Goal: Information Seeking & Learning: Find specific page/section

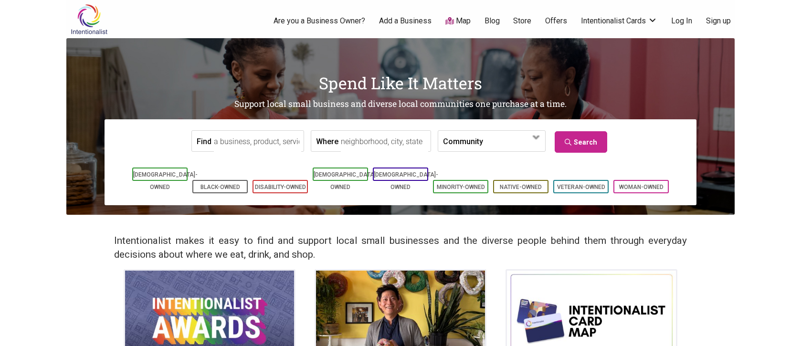
click at [265, 136] on input "Find" at bounding box center [257, 141] width 87 height 21
type input "car detailing"
click at [346, 141] on input "Where" at bounding box center [384, 141] width 87 height 21
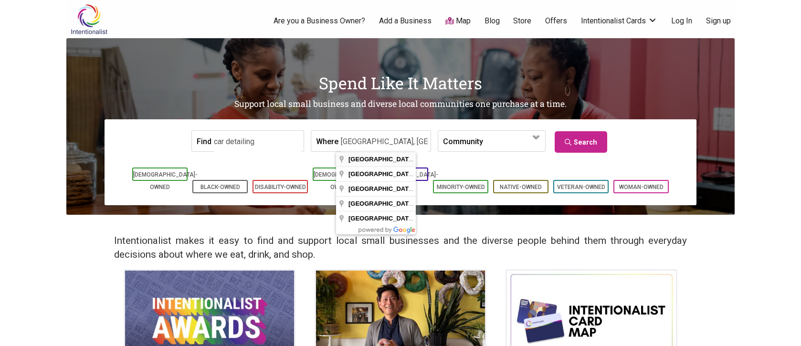
type input "Seattle, WA, USA"
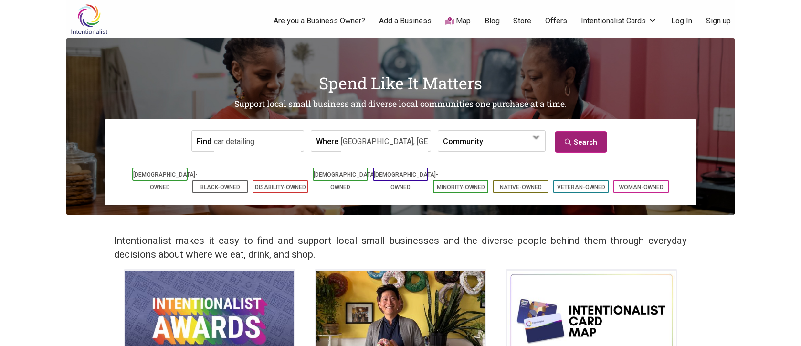
click at [571, 145] on link "Search" at bounding box center [580, 141] width 52 height 21
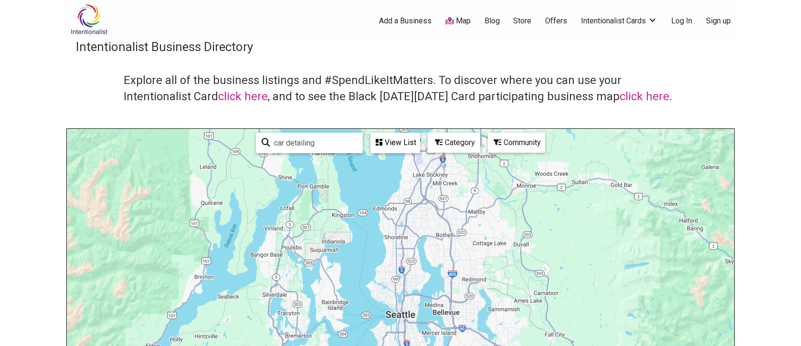
click at [419, 143] on div "Category" at bounding box center [395, 143] width 48 height 18
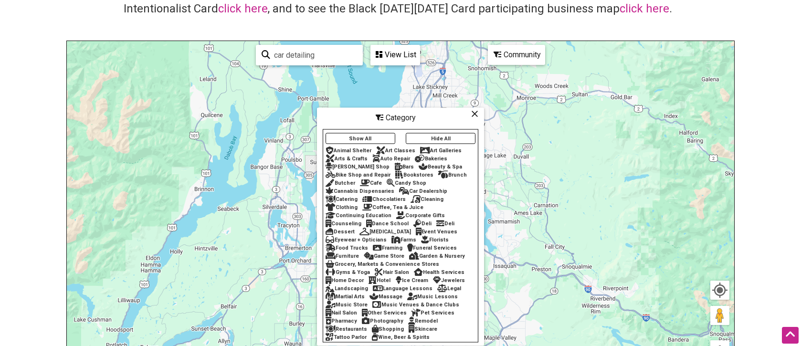
scroll to position [123, 0]
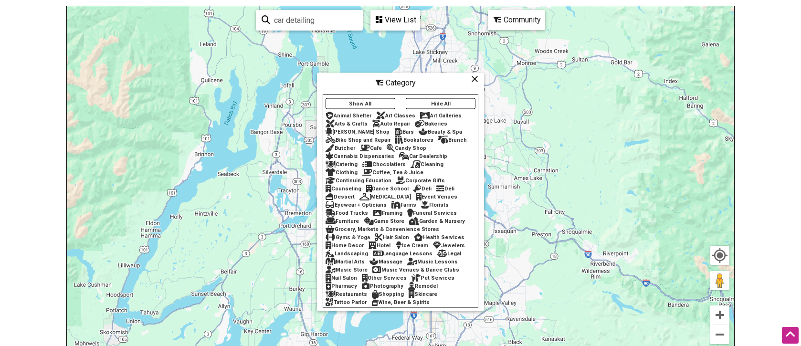
click at [308, 23] on input "car detailing" at bounding box center [313, 20] width 87 height 19
type input "mutual detail"
click at [322, 21] on input "mutual detail" at bounding box center [313, 20] width 86 height 19
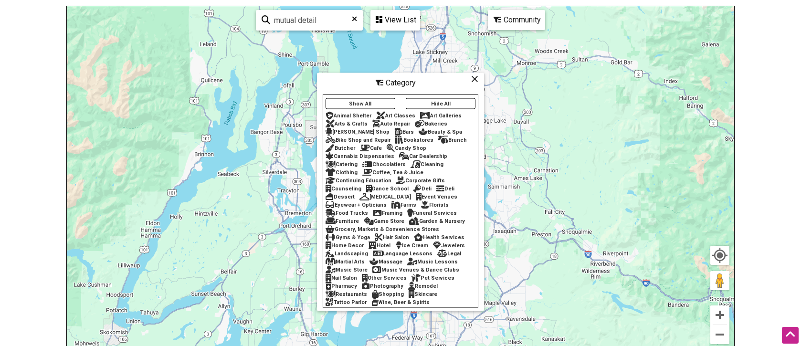
click at [753, 125] on body "× Menu 0 Add a Business Map Blog Store Offers Intentionalist Cards Buy Black Ca…" at bounding box center [400, 50] width 801 height 346
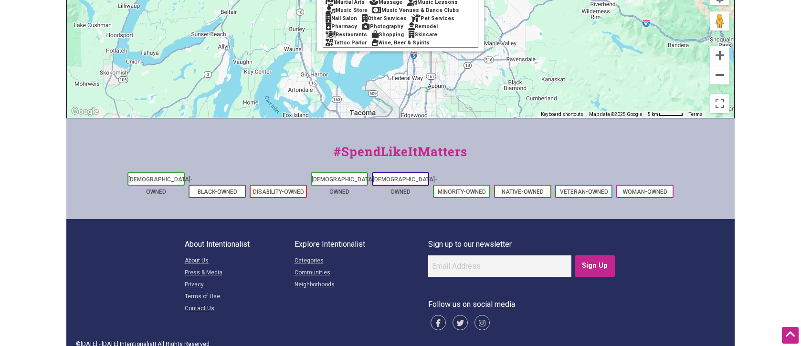
scroll to position [0, 0]
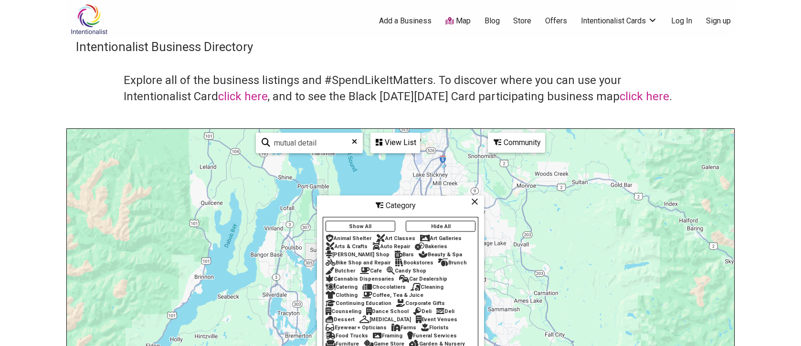
click at [442, 72] on div "Intentionalist Business Directory Explore all of the business listings and #Spe…" at bounding box center [400, 269] width 668 height 462
click at [376, 230] on button "Show All" at bounding box center [360, 226] width 70 height 11
click at [460, 227] on button "Hide All" at bounding box center [441, 226] width 70 height 11
click at [473, 202] on icon at bounding box center [474, 201] width 7 height 0
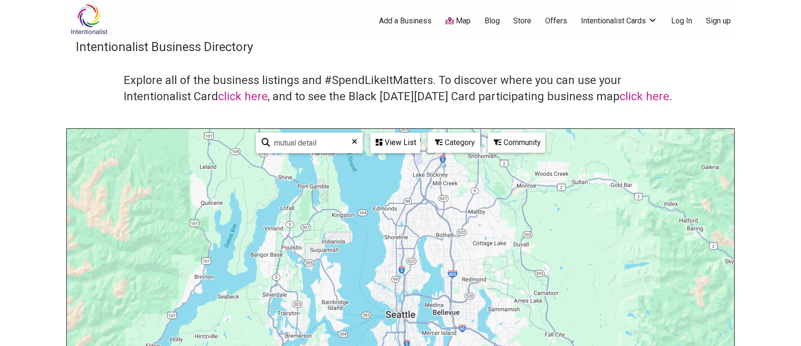
click at [419, 137] on div "Community" at bounding box center [395, 143] width 48 height 18
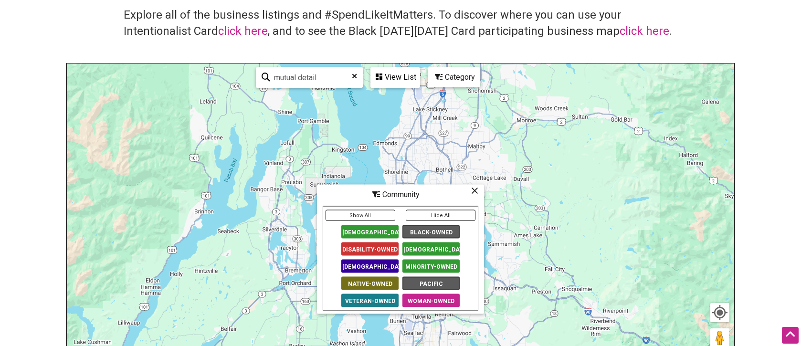
scroll to position [59, 0]
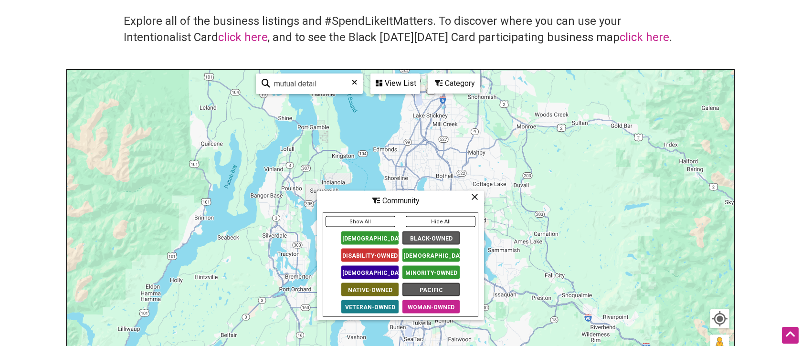
click at [472, 197] on icon at bounding box center [474, 197] width 7 height 0
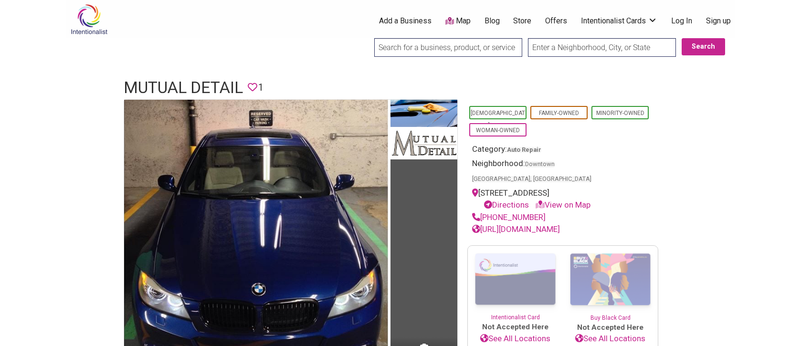
click at [532, 148] on link "Auto Repair" at bounding box center [524, 149] width 34 height 7
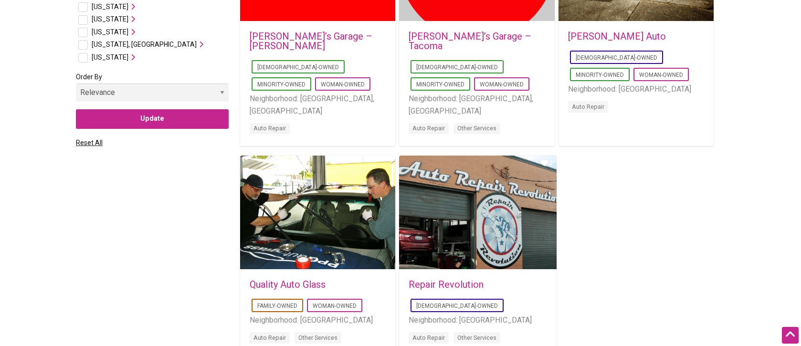
scroll to position [532, 0]
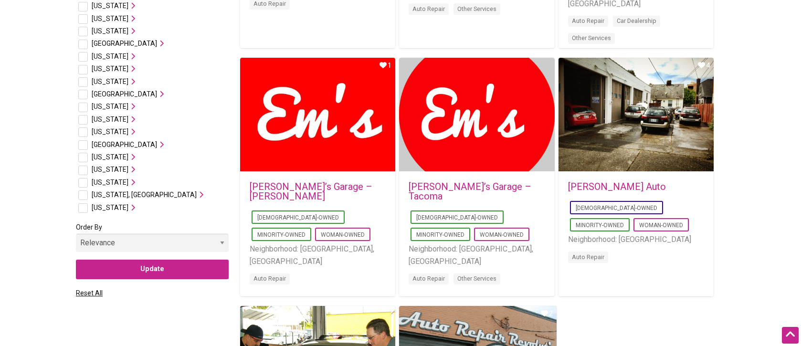
click at [85, 180] on input "checkbox" at bounding box center [83, 183] width 10 height 10
checkbox input "true"
click at [133, 183] on icon at bounding box center [131, 182] width 7 height 7
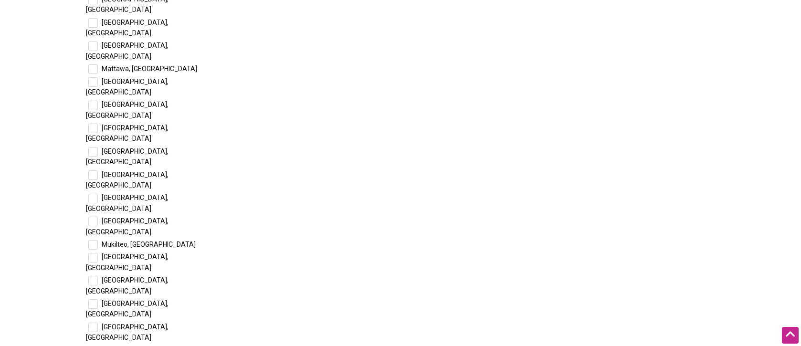
scroll to position [1685, 0]
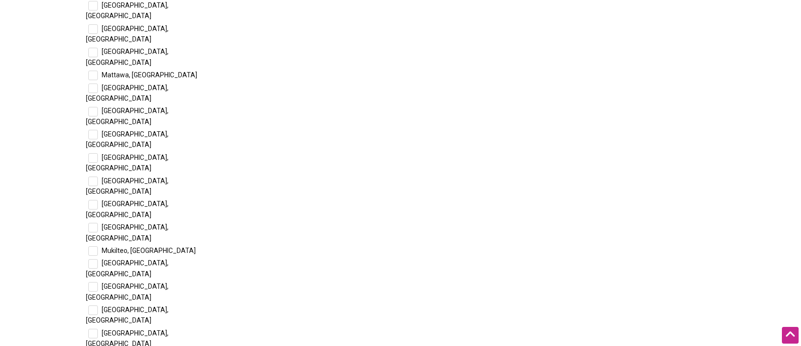
checkbox input "true"
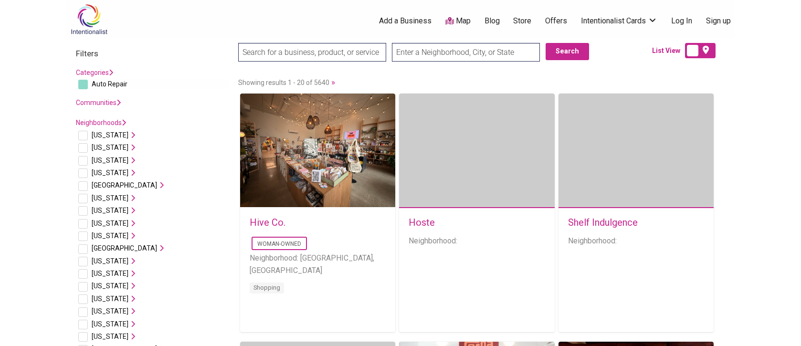
click at [113, 83] on span "Auto Repair" at bounding box center [110, 84] width 36 height 8
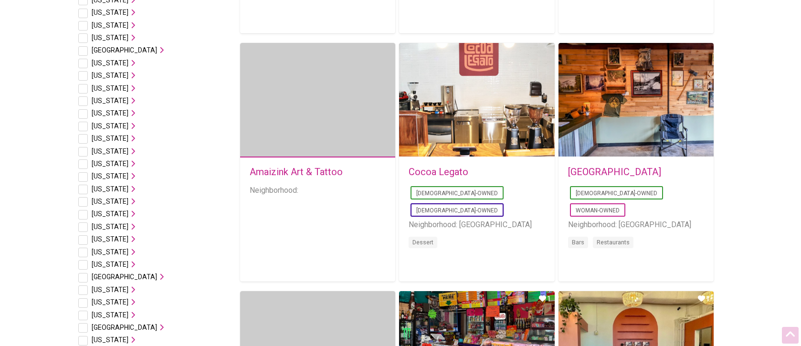
scroll to position [553, 0]
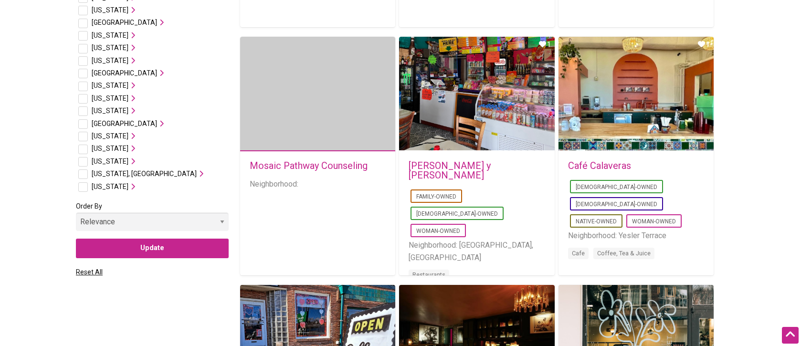
click at [86, 160] on input "checkbox" at bounding box center [83, 162] width 10 height 10
checkbox input "true"
click at [132, 158] on icon at bounding box center [131, 161] width 7 height 7
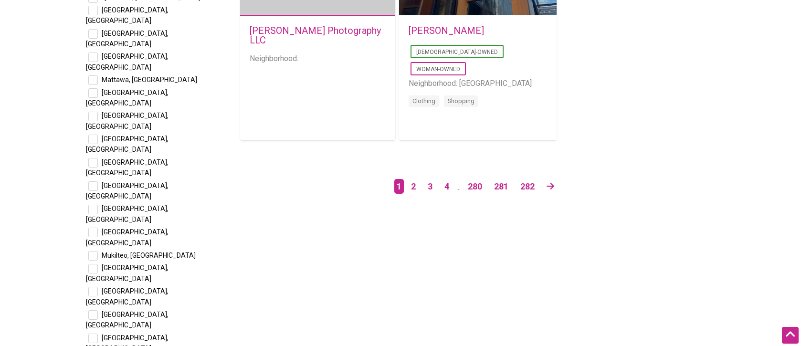
scroll to position [1660, 0]
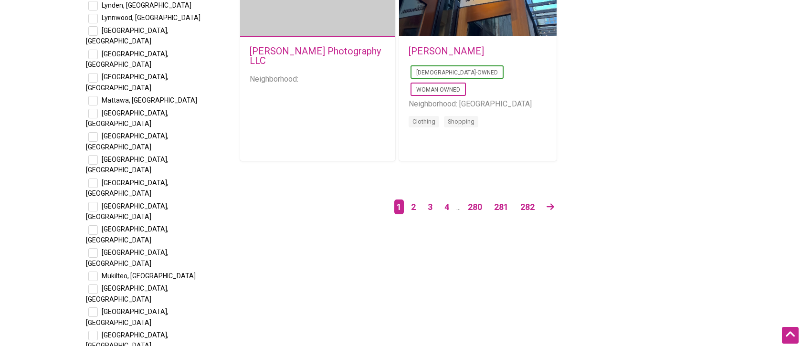
checkbox input "true"
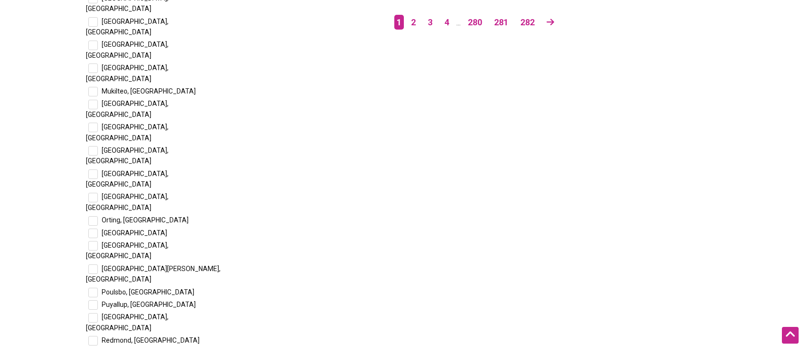
scroll to position [1845, 0]
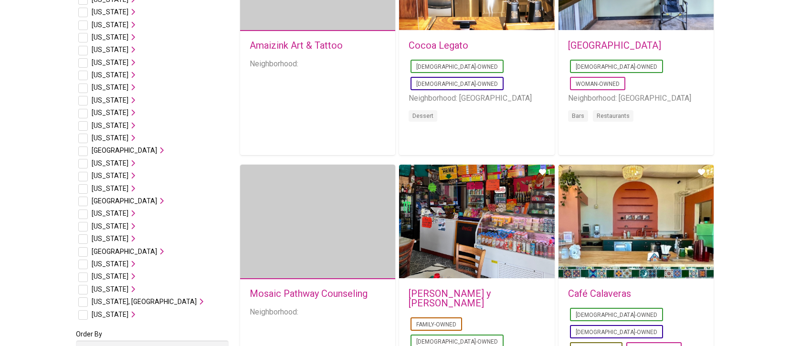
scroll to position [647, 0]
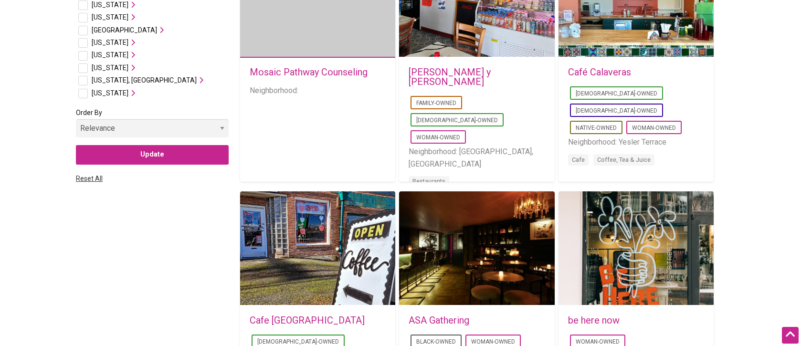
click at [93, 179] on link "Reset All" at bounding box center [89, 179] width 27 height 8
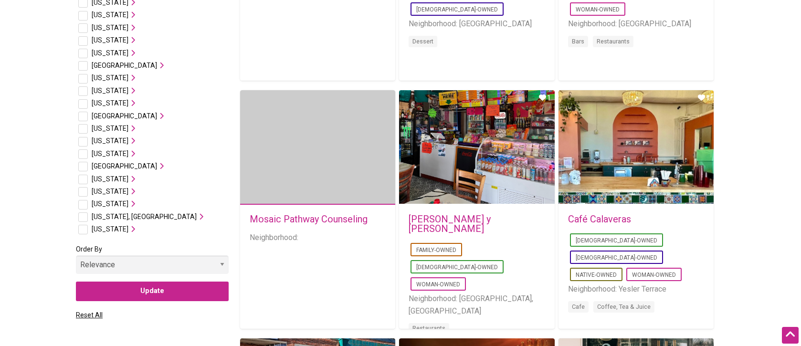
scroll to position [500, 0]
click at [89, 205] on li "[US_STATE] [GEOGRAPHIC_DATA], [GEOGRAPHIC_DATA] [GEOGRAPHIC_DATA], [GEOGRAPHIC_…" at bounding box center [152, 203] width 153 height 12
click at [84, 203] on input "checkbox" at bounding box center [83, 204] width 10 height 10
checkbox input "true"
click at [133, 202] on icon at bounding box center [131, 203] width 7 height 7
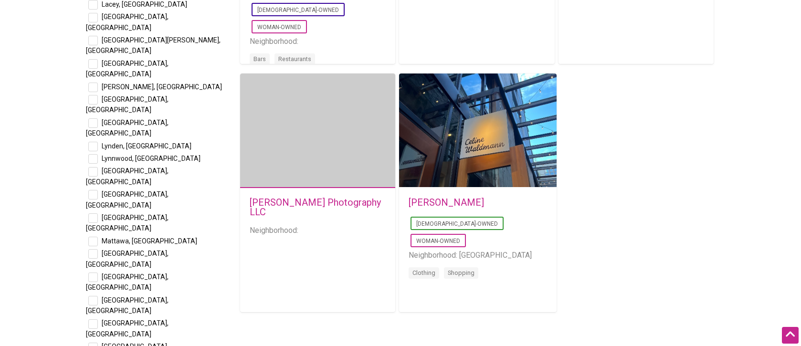
scroll to position [1514, 0]
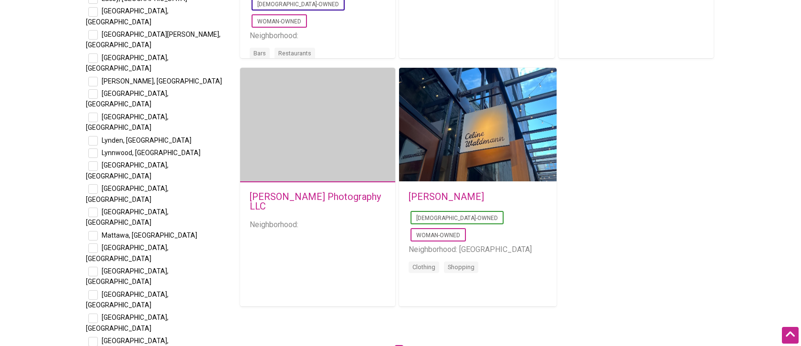
checkbox input "true"
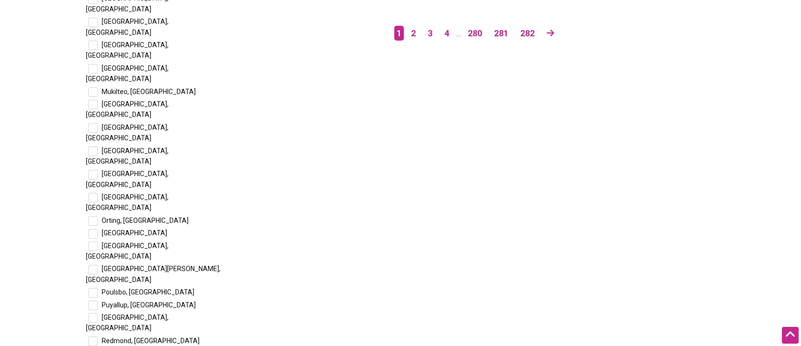
scroll to position [1878, 0]
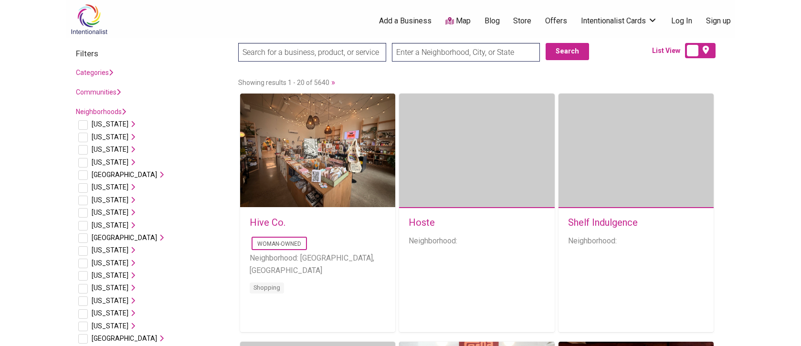
click at [103, 73] on link "Categories" at bounding box center [94, 73] width 37 height 8
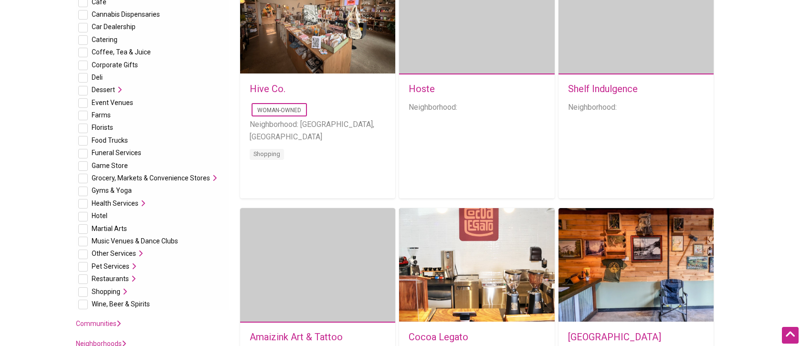
scroll to position [134, 0]
click at [136, 251] on icon at bounding box center [139, 253] width 7 height 7
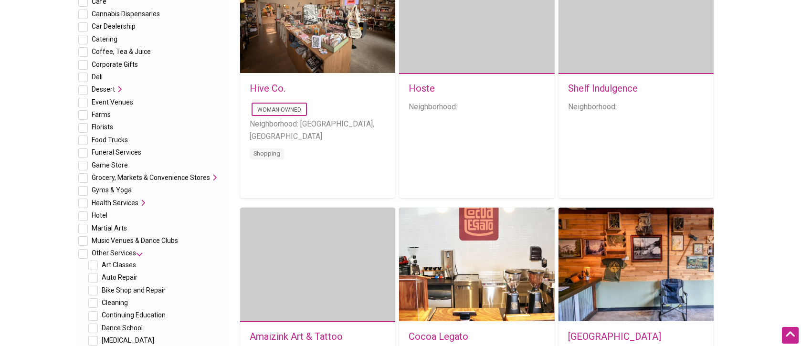
click at [95, 280] on input "checkbox" at bounding box center [93, 278] width 10 height 10
checkbox input "true"
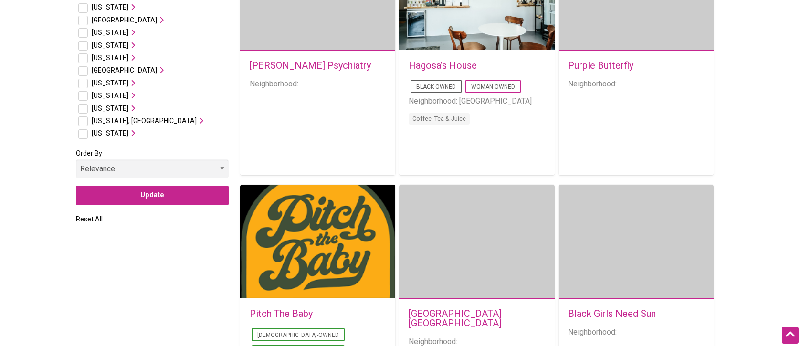
scroll to position [1143, 0]
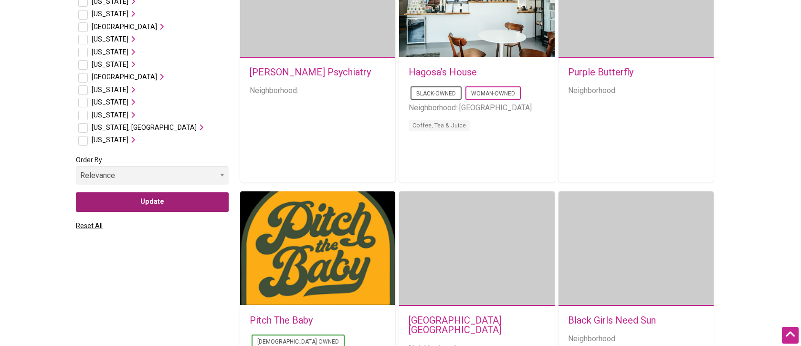
click at [164, 204] on input "Update" at bounding box center [152, 202] width 153 height 20
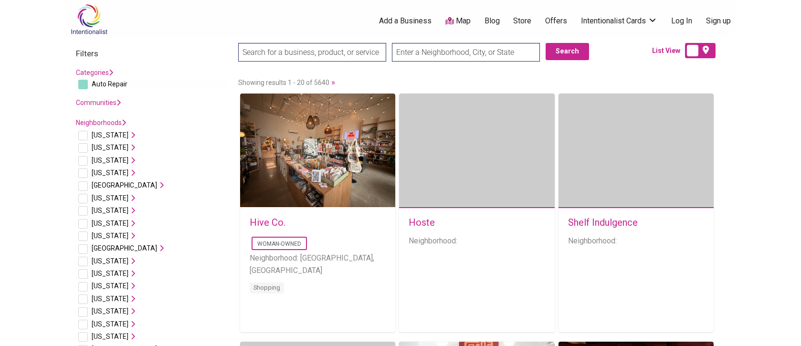
click at [331, 82] on link "»" at bounding box center [333, 82] width 4 height 10
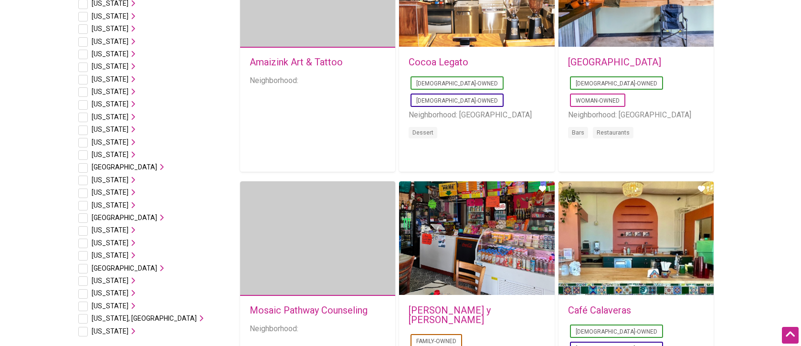
scroll to position [414, 0]
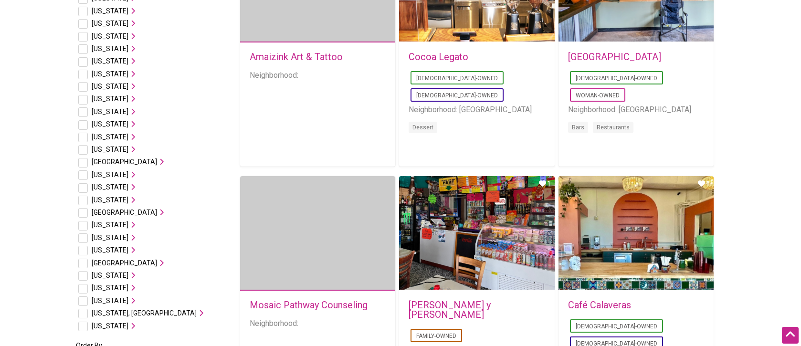
click at [84, 297] on input "checkbox" at bounding box center [83, 301] width 10 height 10
checkbox input "true"
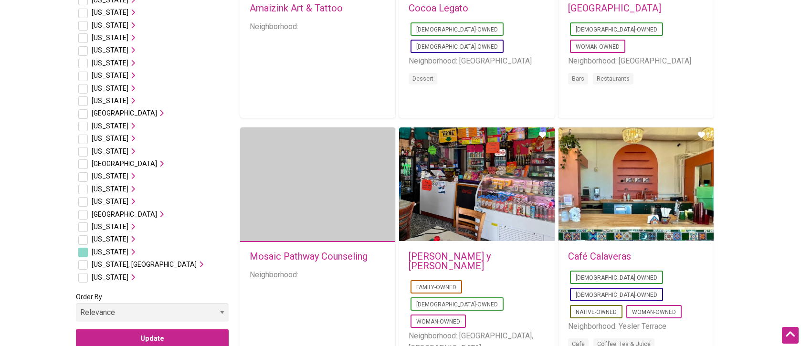
scroll to position [511, 0]
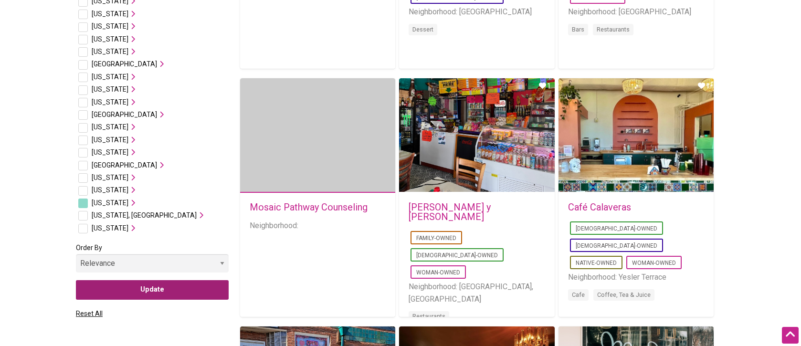
click at [158, 291] on input "Update" at bounding box center [152, 290] width 153 height 20
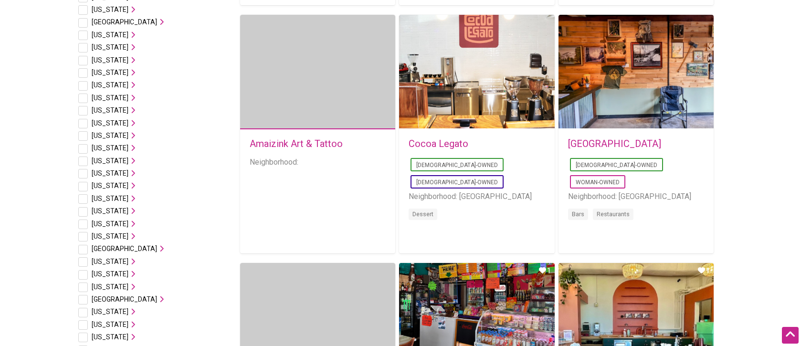
scroll to position [533, 0]
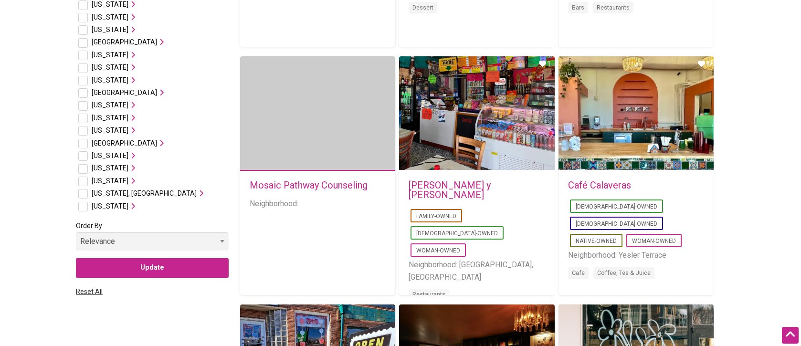
click at [92, 292] on link "Reset All" at bounding box center [89, 292] width 27 height 8
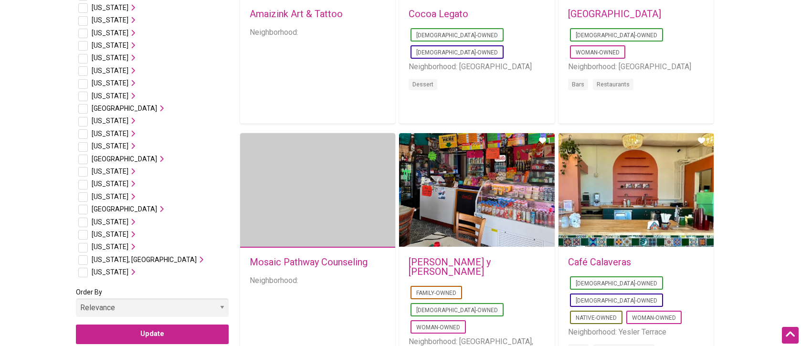
scroll to position [459, 0]
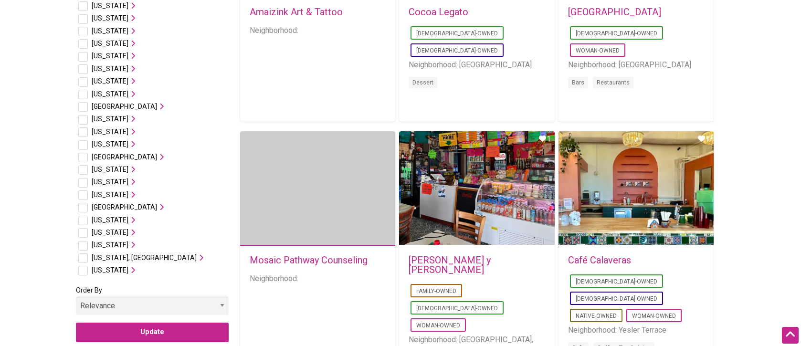
click at [83, 247] on input "checkbox" at bounding box center [83, 246] width 10 height 10
checkbox input "true"
click at [131, 244] on icon at bounding box center [131, 244] width 7 height 7
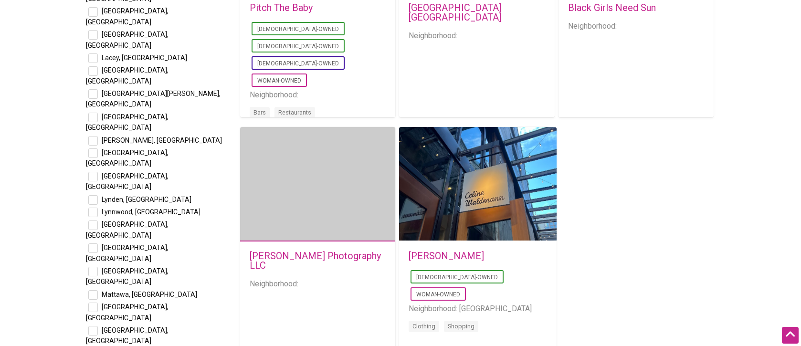
scroll to position [1463, 0]
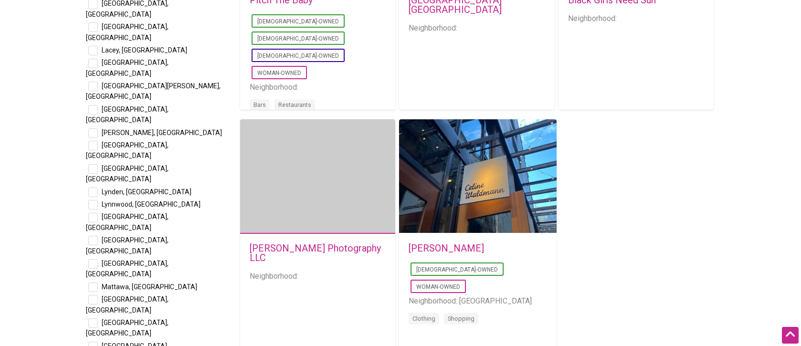
checkbox input "true"
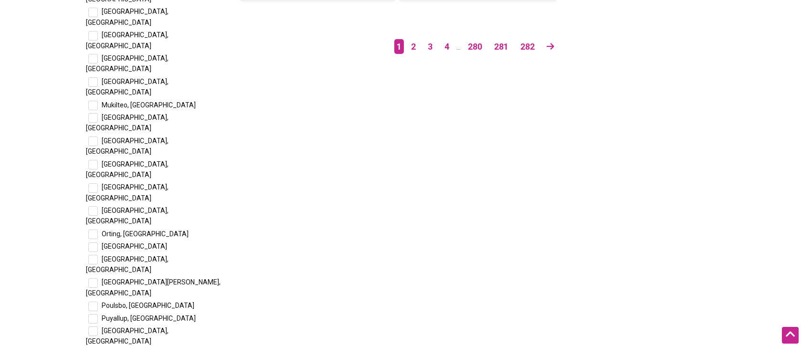
scroll to position [1833, 0]
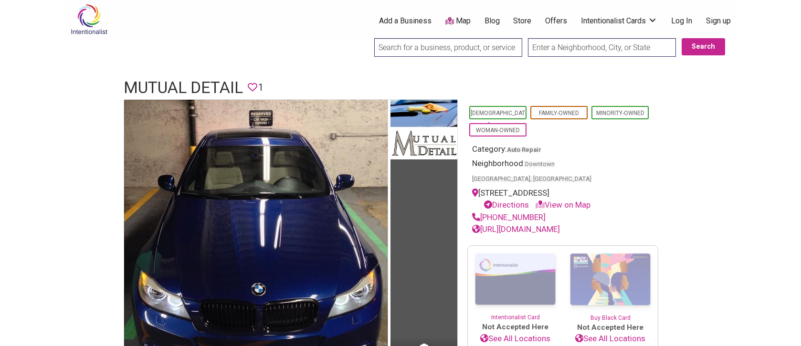
click at [527, 148] on link "Auto Repair" at bounding box center [524, 149] width 34 height 7
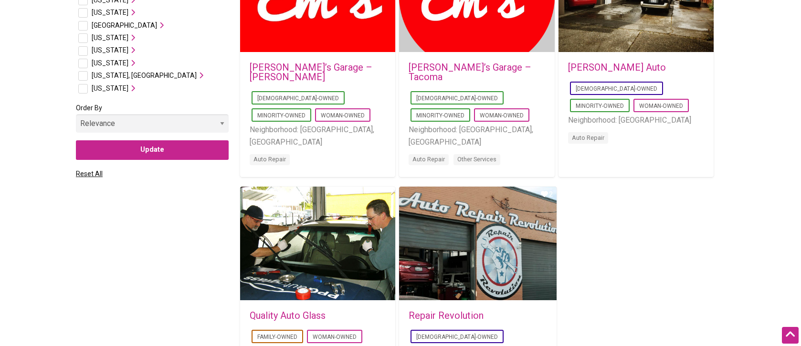
scroll to position [583, 0]
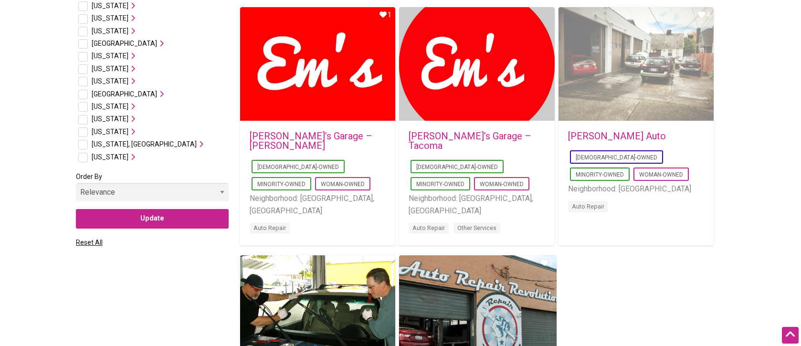
click at [625, 77] on div "Favorite Count 4" at bounding box center [635, 64] width 155 height 115
